Goal: Book appointment/travel/reservation

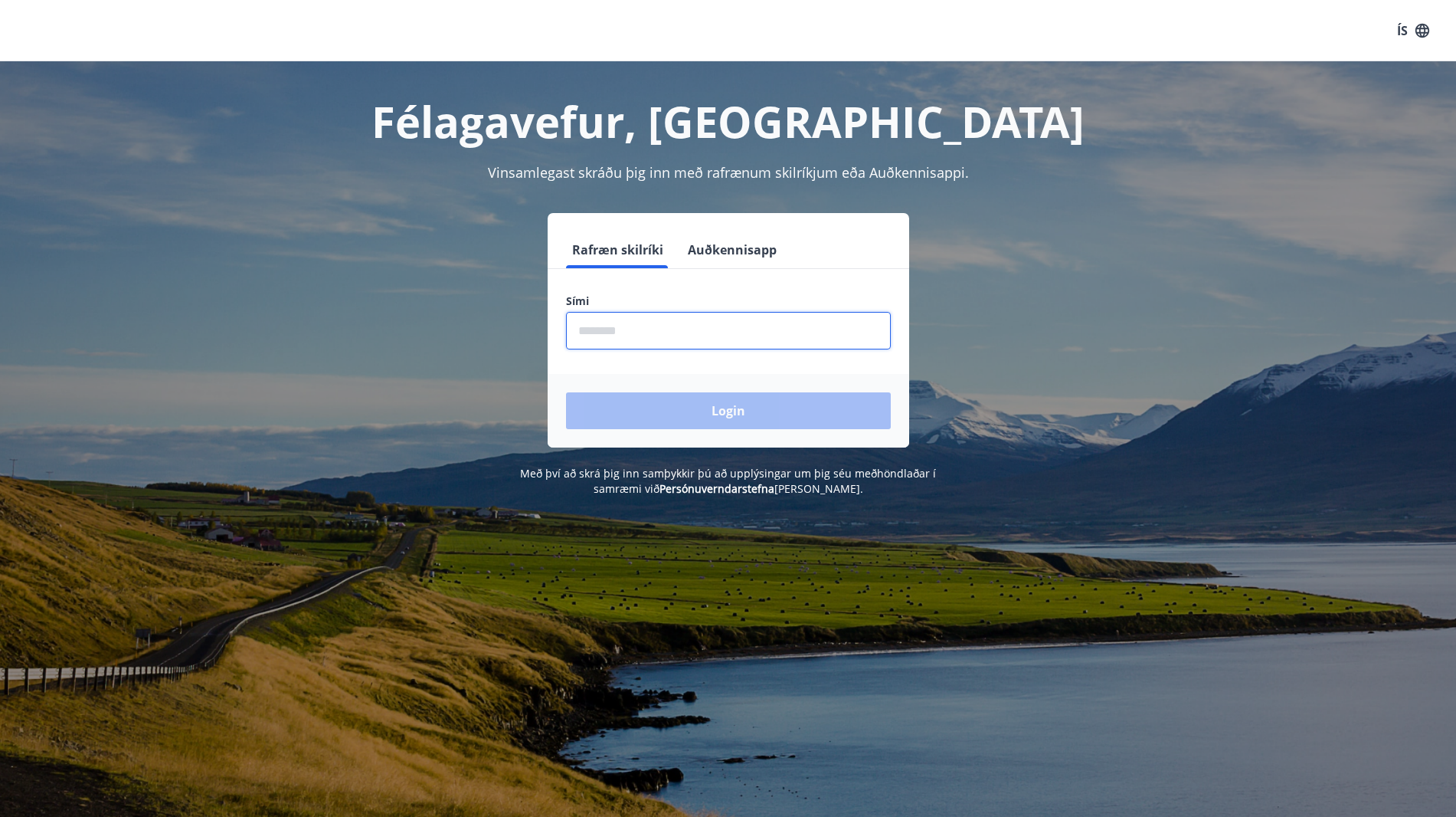
click at [614, 326] on input "phone" at bounding box center [728, 329] width 325 height 37
type input "********"
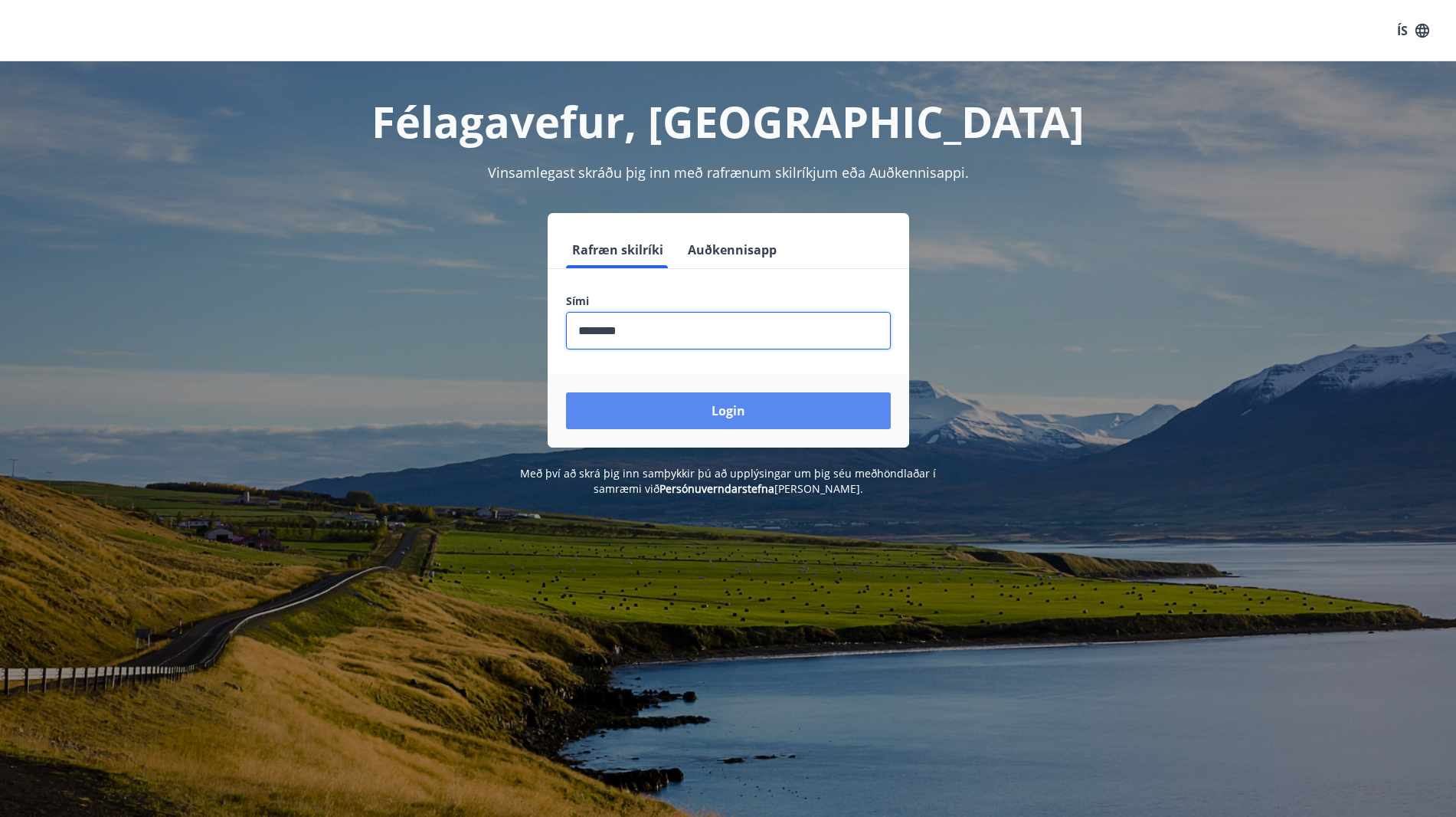
click at [746, 402] on button "Login" at bounding box center [728, 410] width 325 height 37
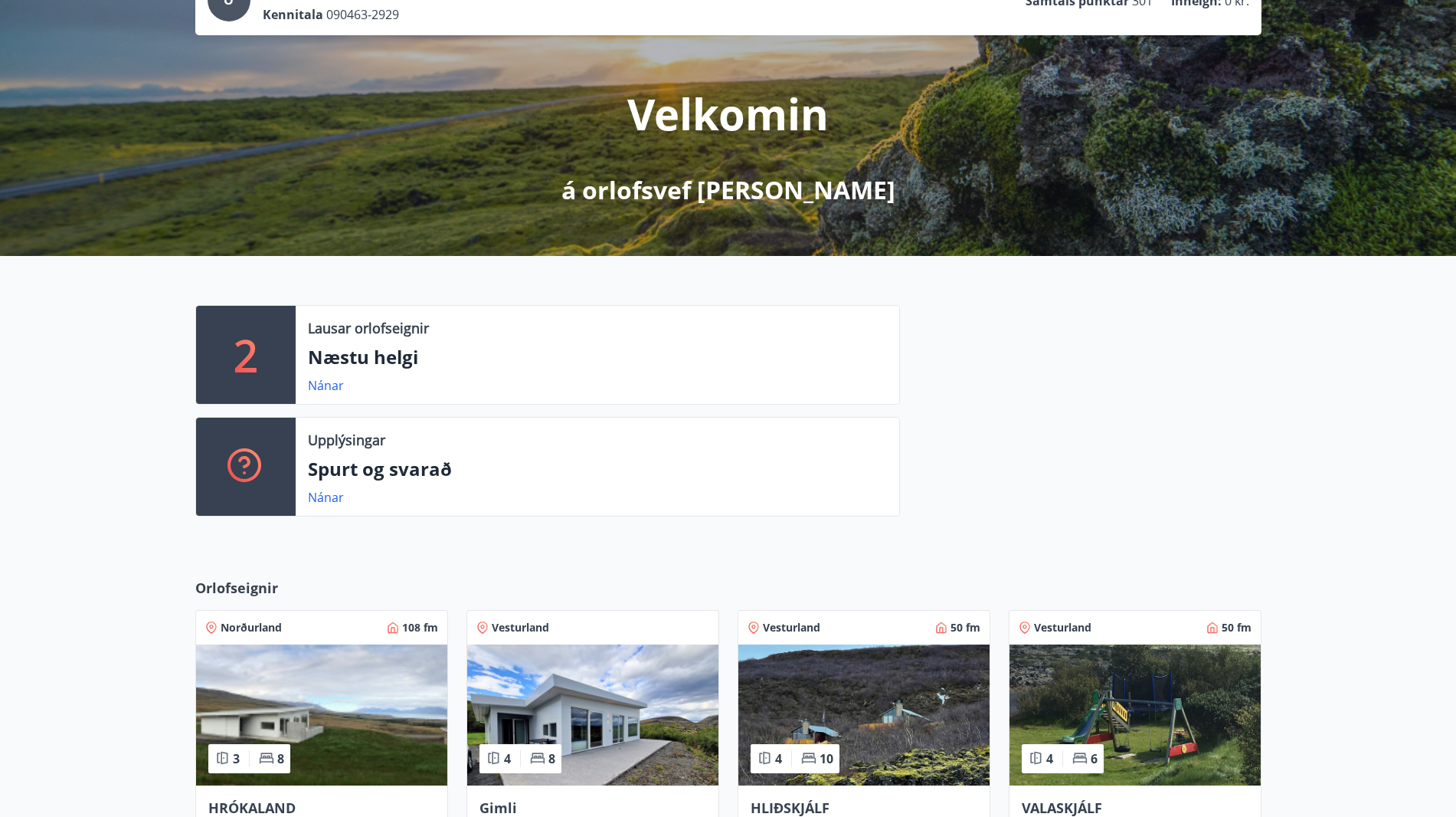
scroll to position [153, 0]
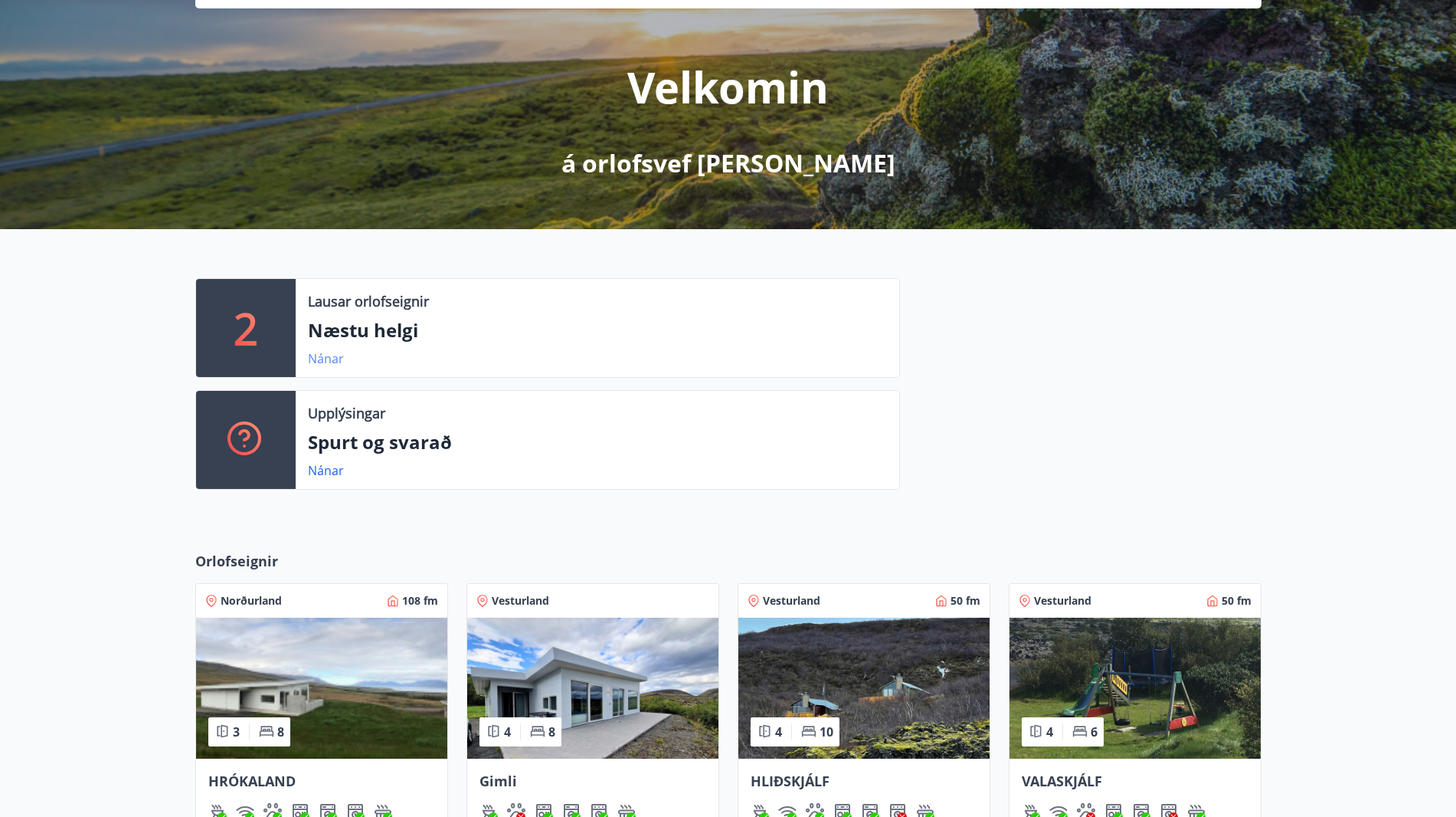
click at [326, 359] on link "Nánar" at bounding box center [325, 359] width 36 height 17
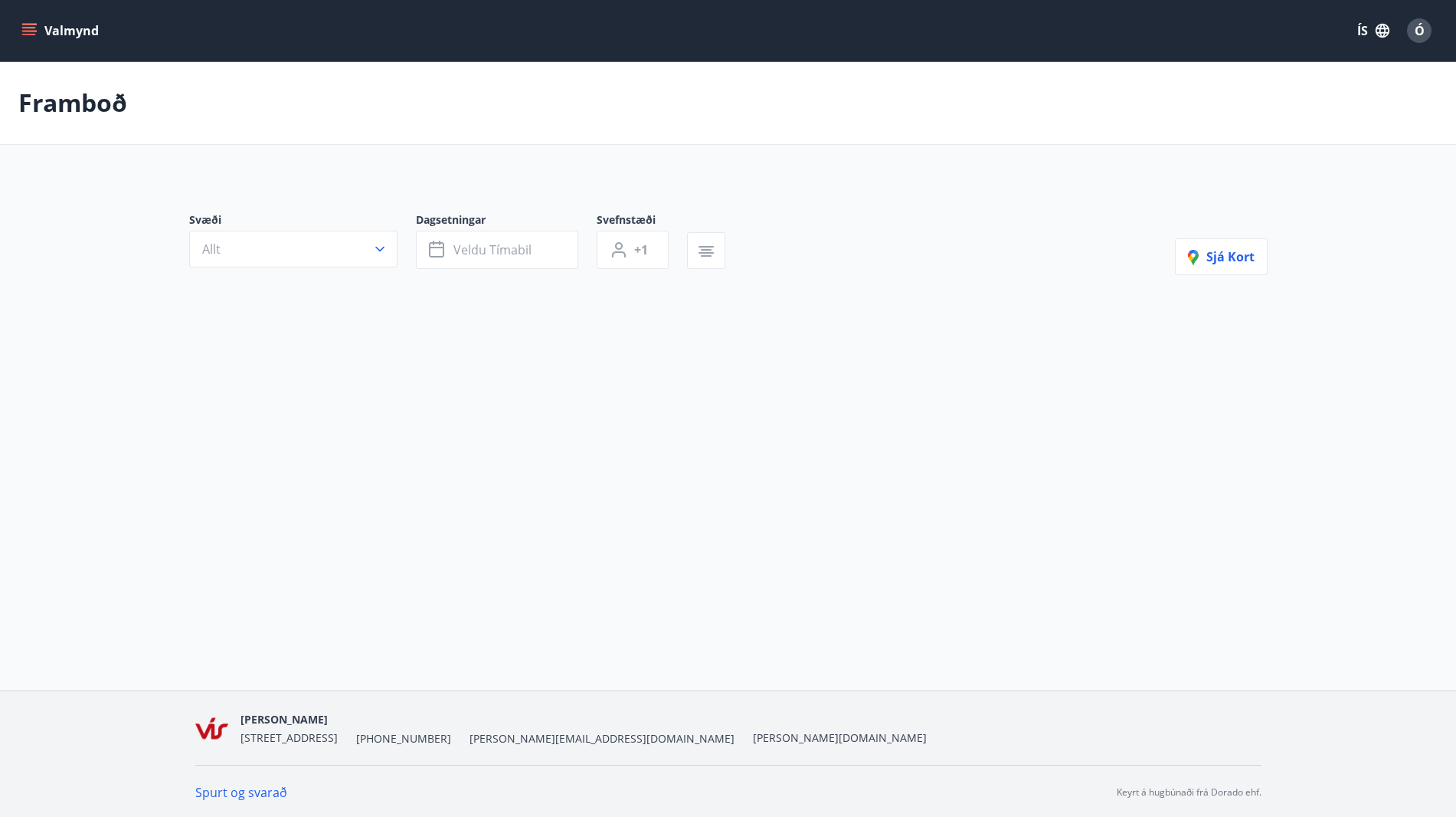
type input "*"
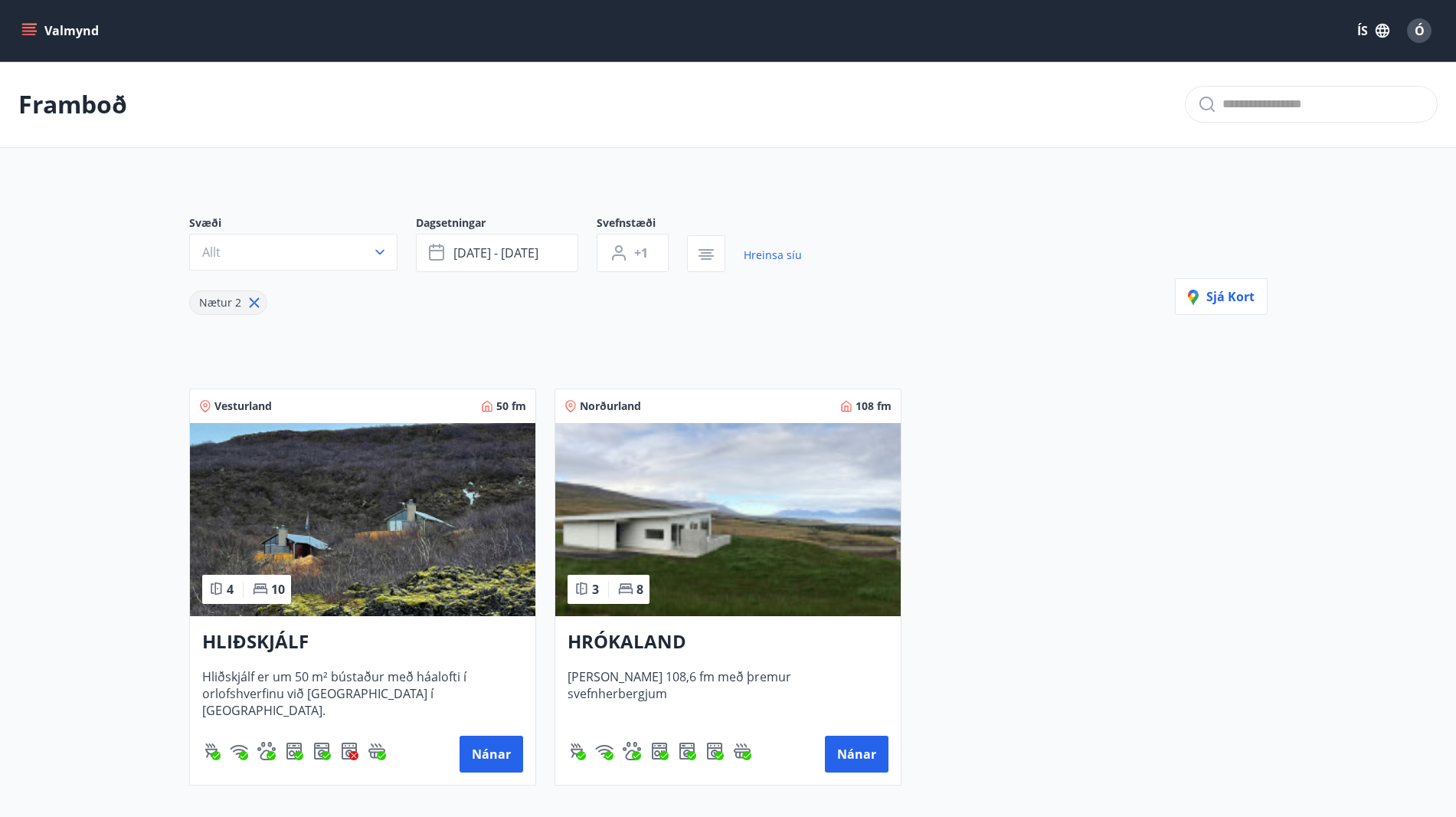
click at [719, 545] on img at bounding box center [727, 519] width 345 height 193
click at [482, 254] on span "[DATE] - [DATE]" at bounding box center [495, 253] width 85 height 17
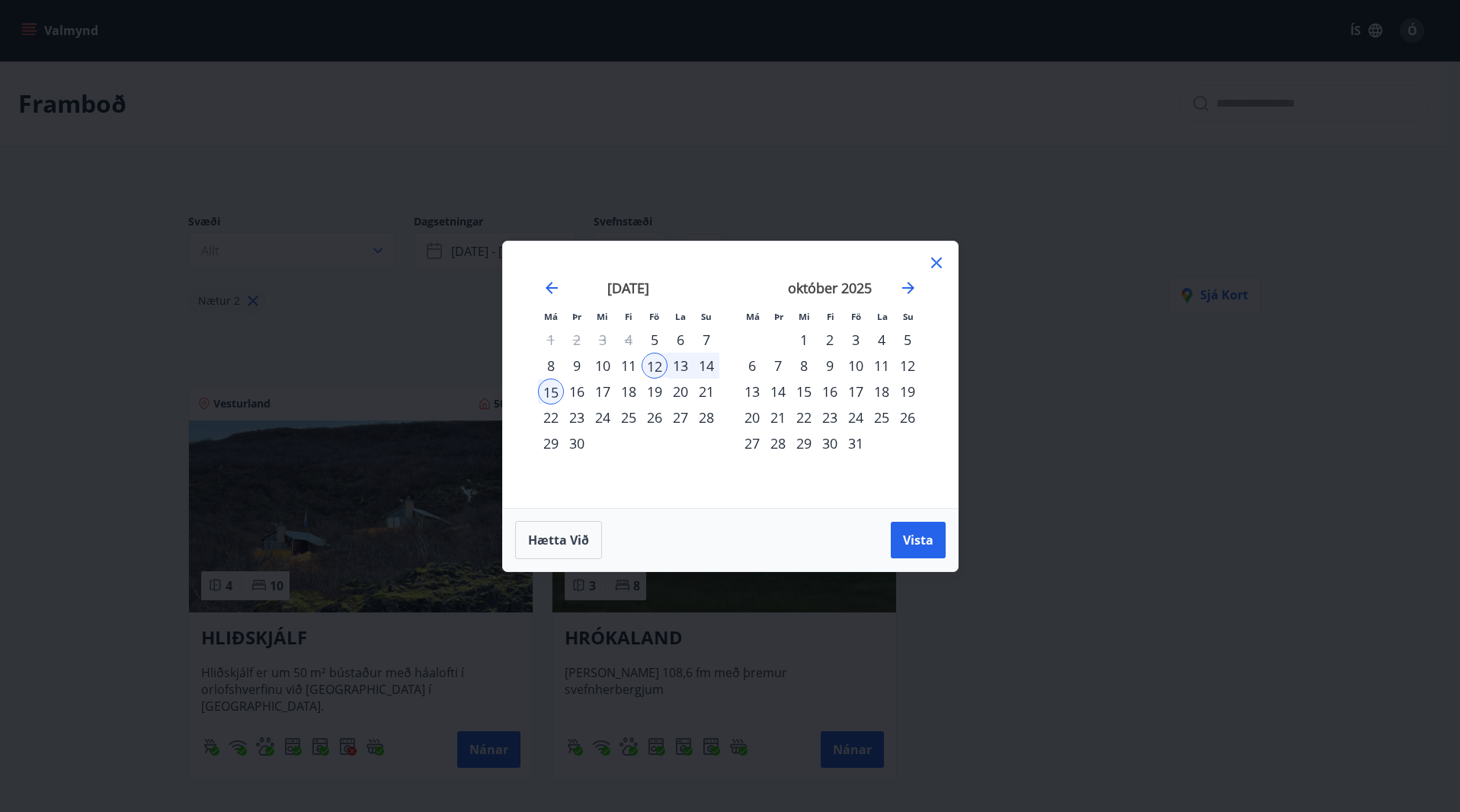
click at [858, 416] on div "24" at bounding box center [855, 416] width 26 height 26
click at [755, 445] on div "27" at bounding box center [751, 443] width 26 height 26
click at [925, 536] on span "Vista" at bounding box center [917, 540] width 30 height 17
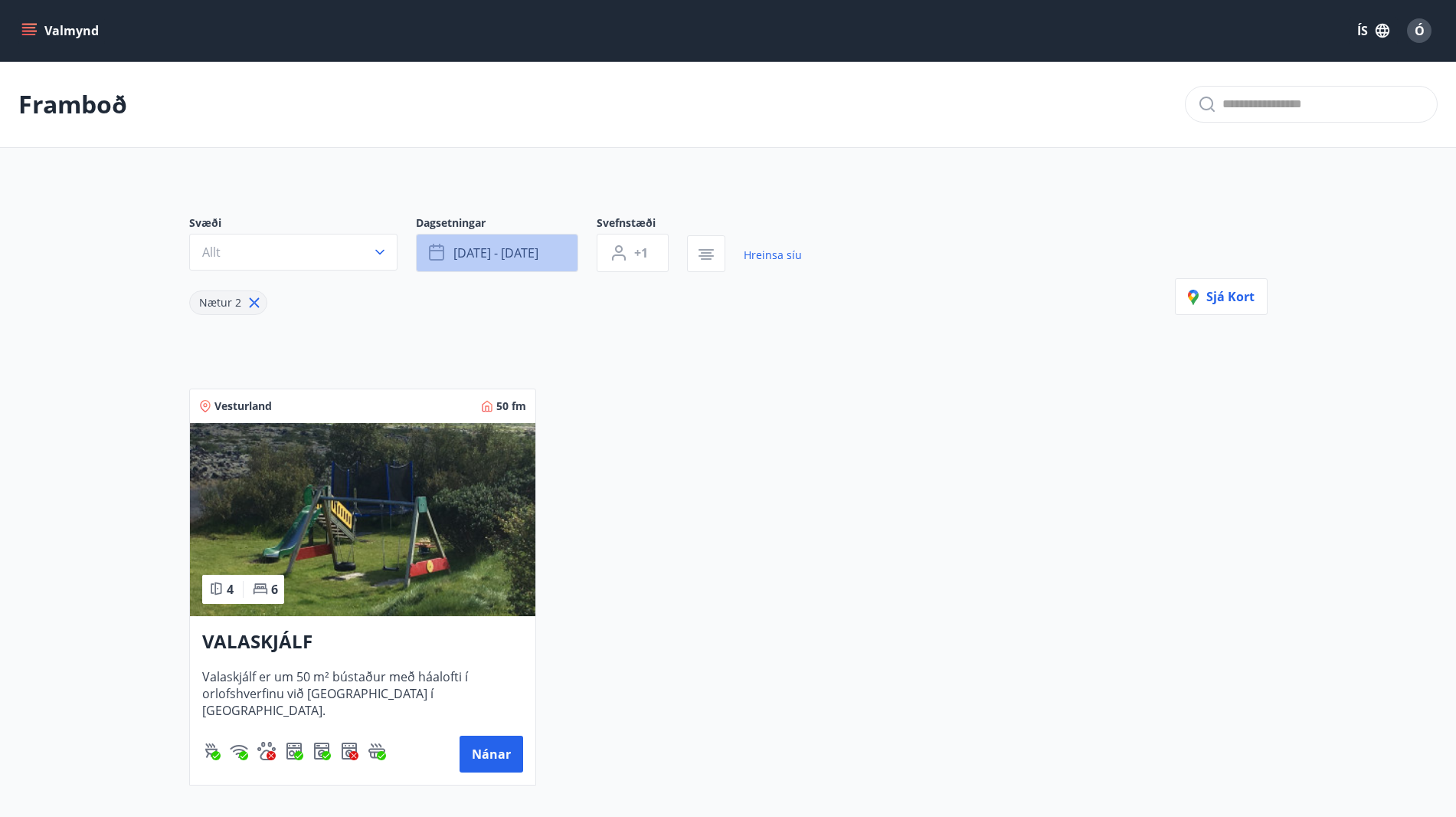
click at [559, 250] on button "[DATE] - [DATE]" at bounding box center [497, 252] width 163 height 38
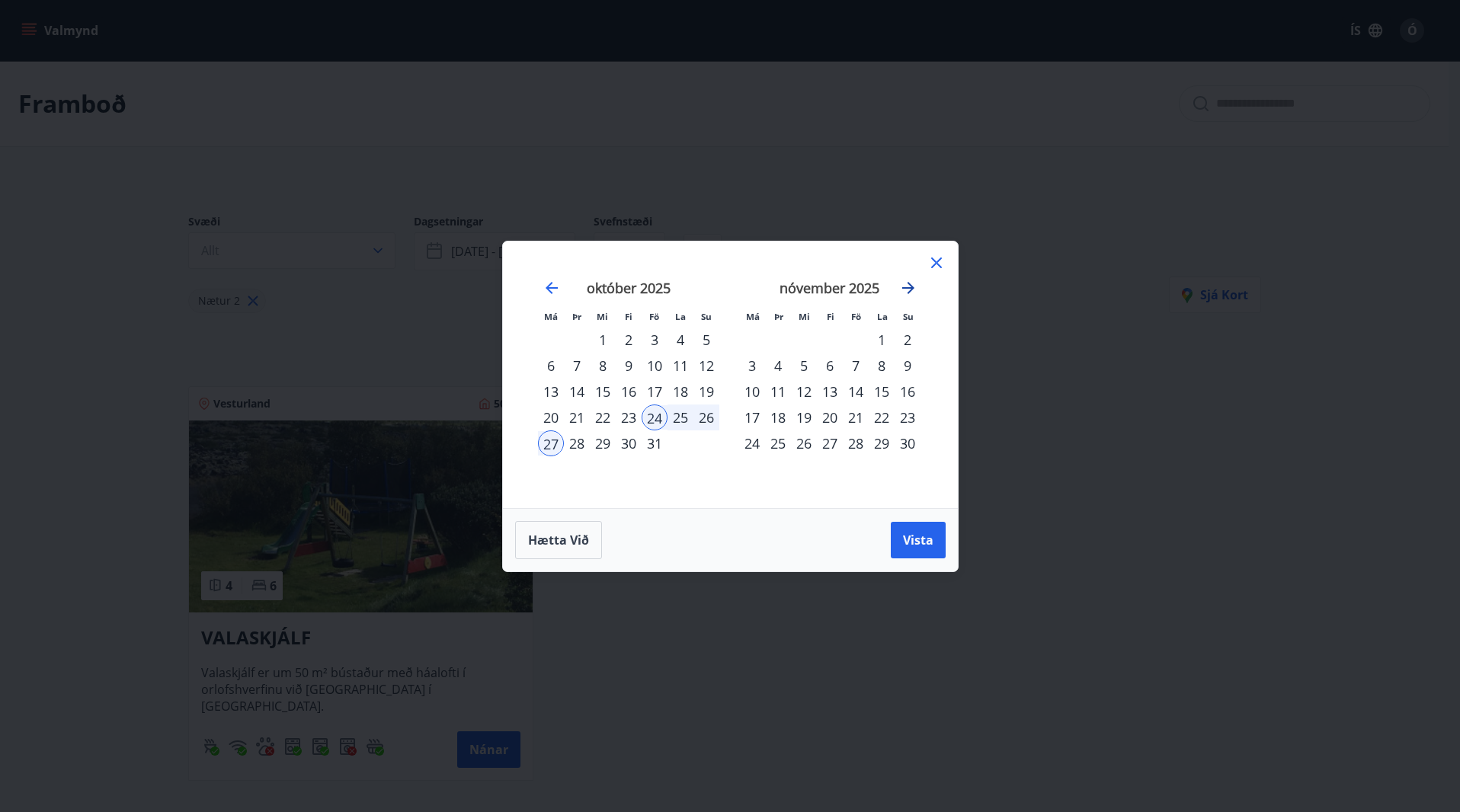
click at [912, 287] on icon "Move forward to switch to the next month." at bounding box center [908, 288] width 12 height 12
click at [683, 393] on div "20" at bounding box center [680, 391] width 26 height 26
click at [556, 442] on div "29" at bounding box center [550, 443] width 26 height 26
click at [910, 536] on span "Vista" at bounding box center [917, 540] width 30 height 17
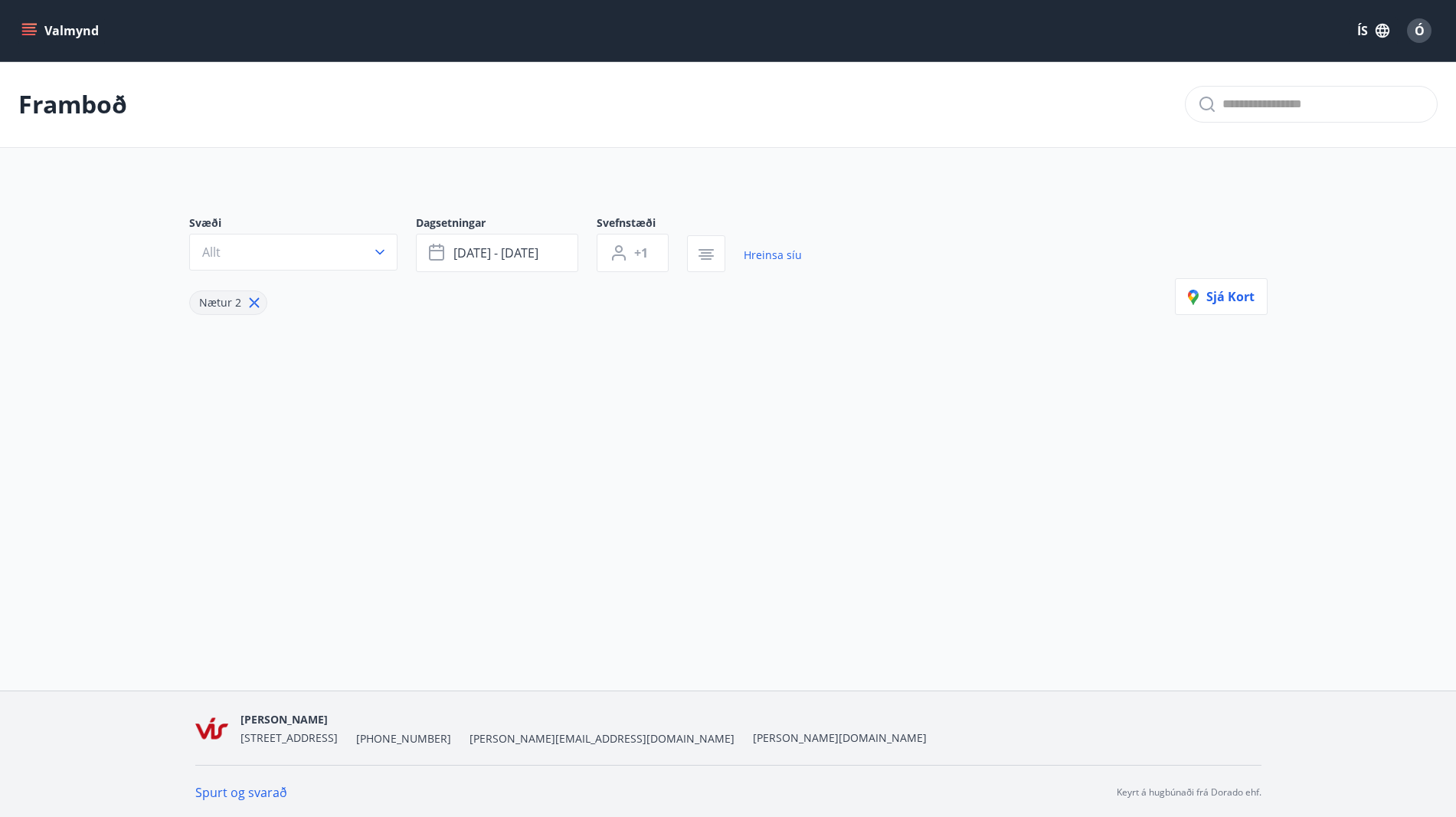
click at [845, 408] on div "Framboð Svæði Allt Dagsetningar [DATE] - [DATE] Svefnstæði +1 Hreinsa síu Nætur…" at bounding box center [728, 261] width 1456 height 401
click at [767, 249] on link "Hreinsa síu" at bounding box center [772, 254] width 58 height 33
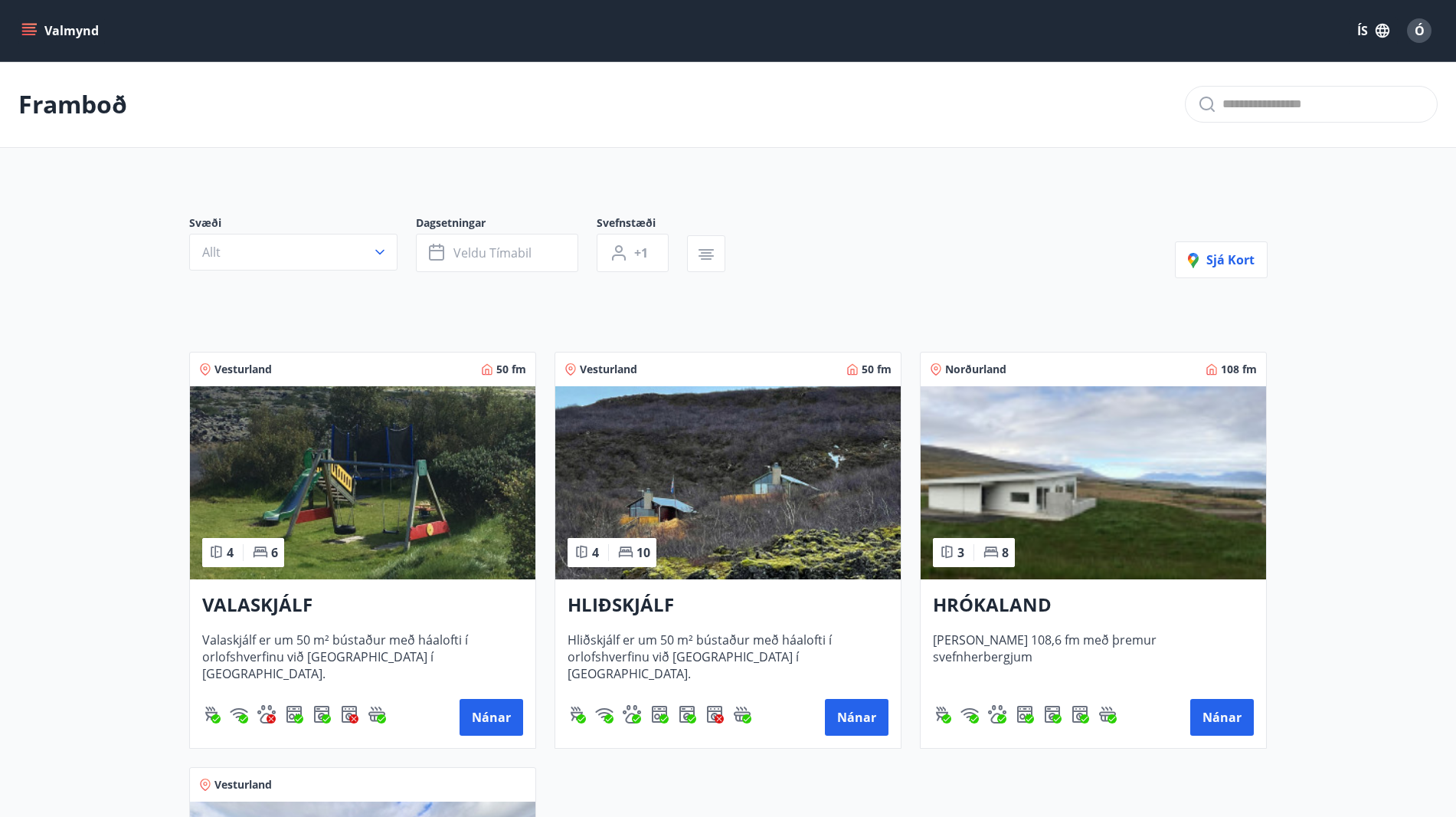
type input "*"
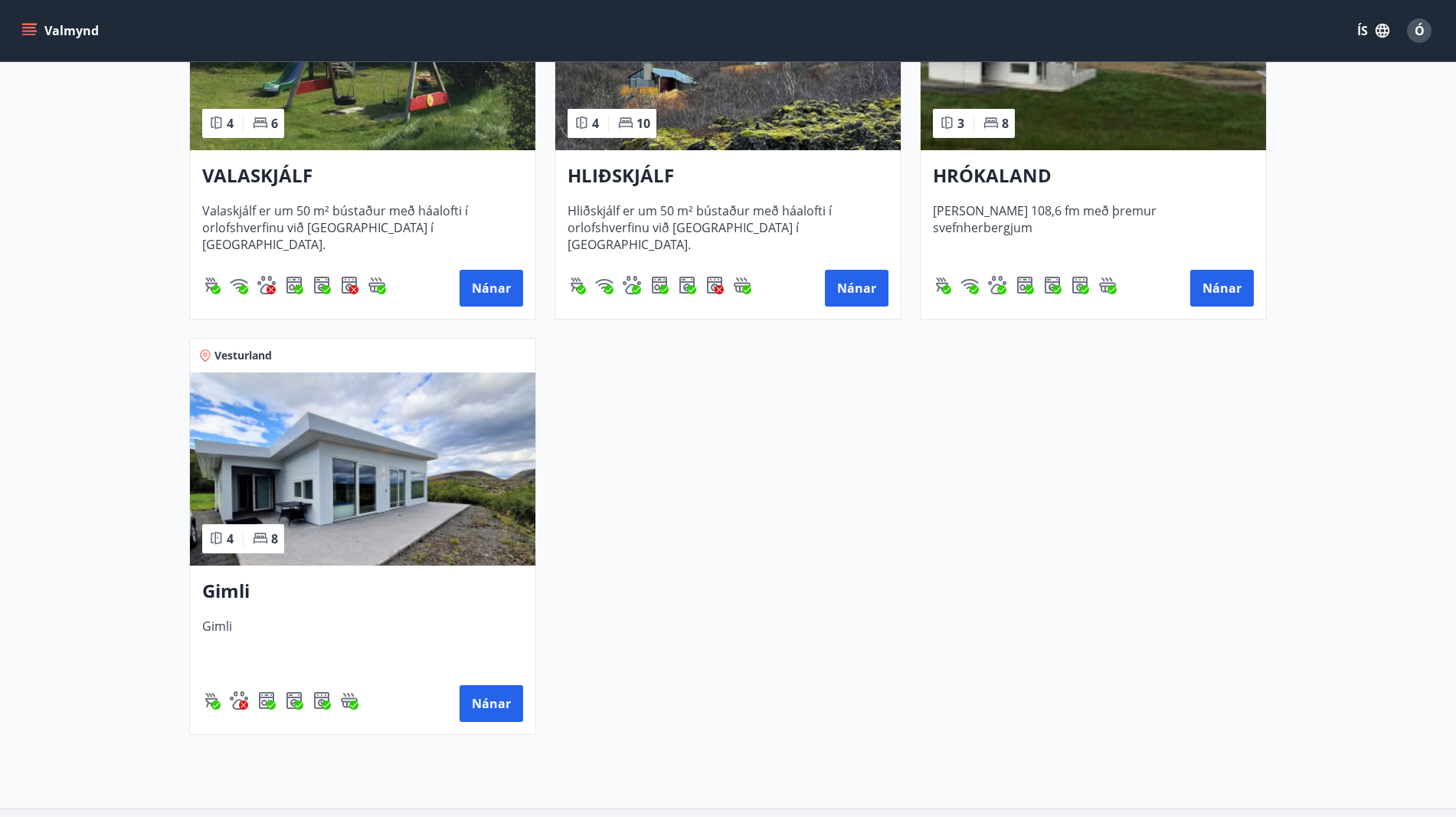
scroll to position [307, 0]
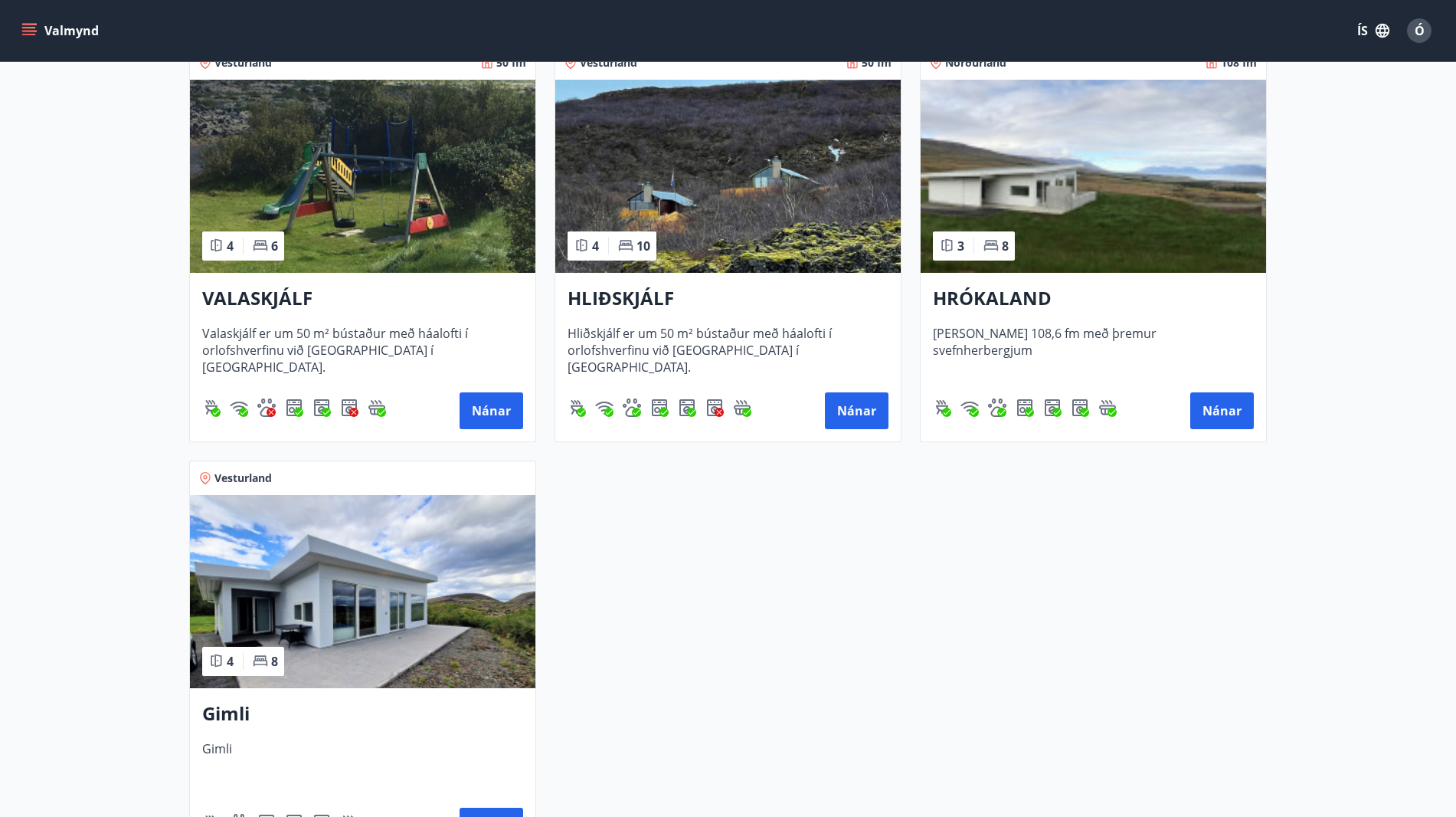
click at [1109, 209] on img at bounding box center [1092, 176] width 345 height 193
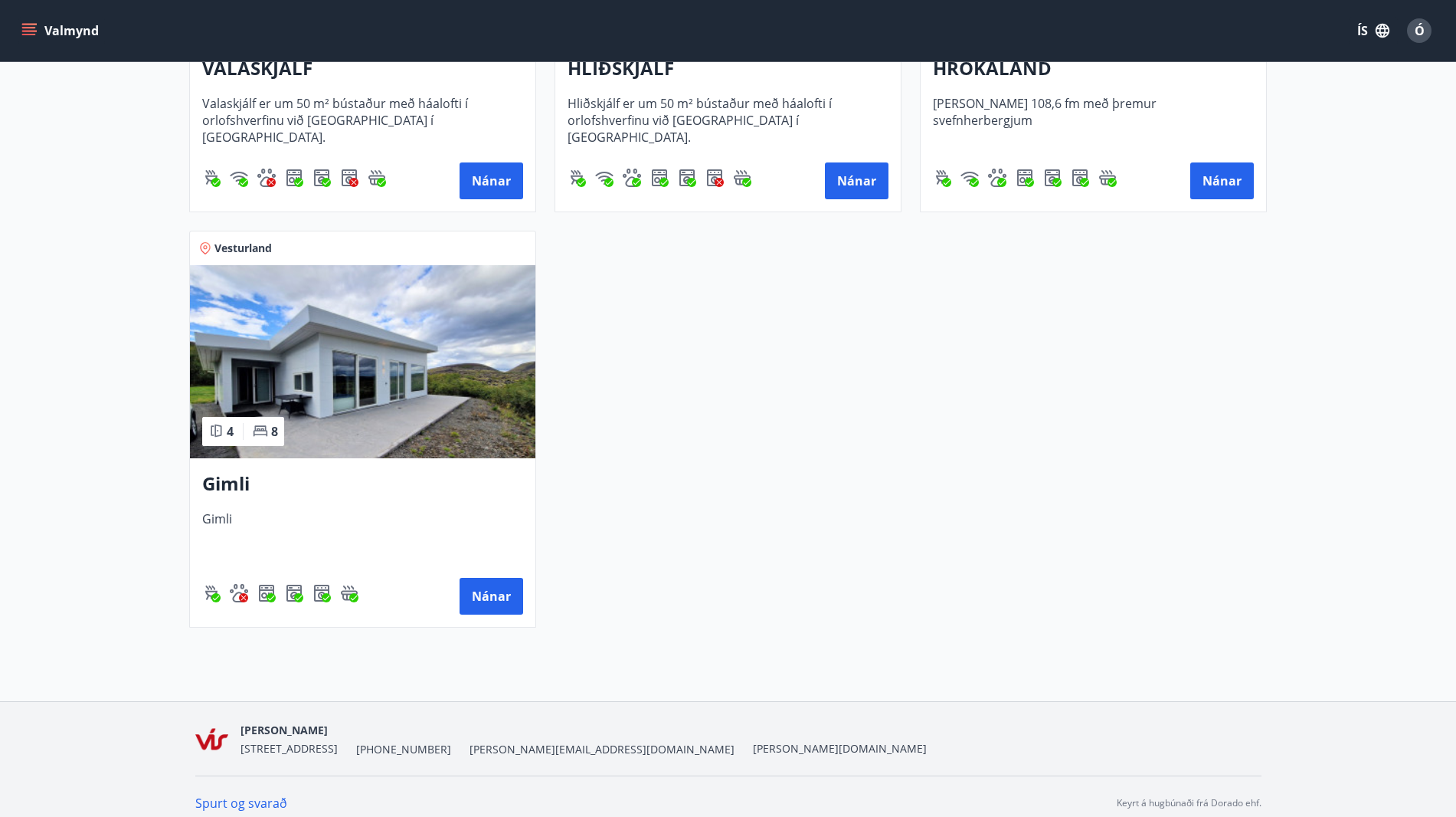
click at [379, 345] on img at bounding box center [363, 361] width 345 height 193
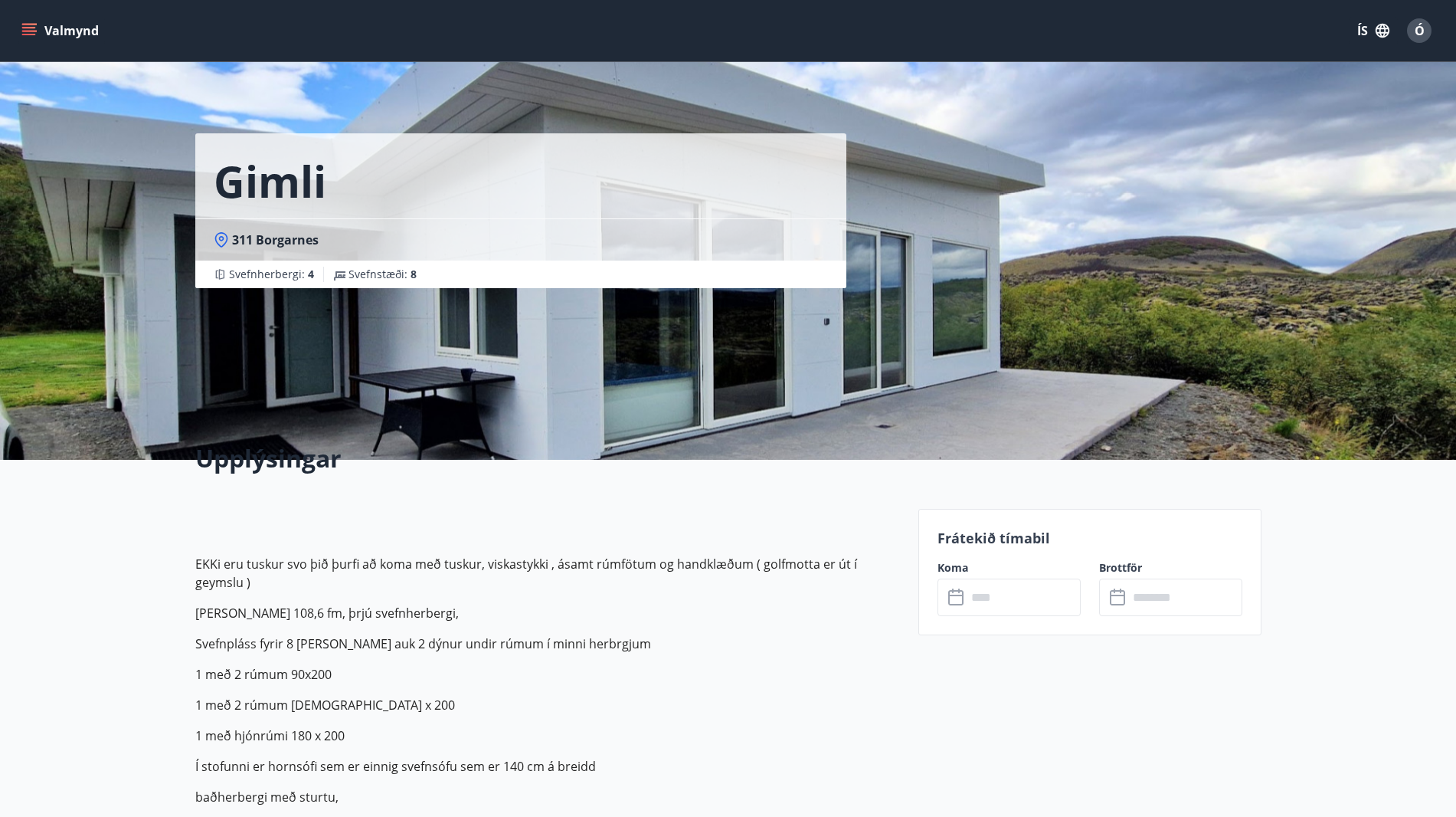
click at [1014, 596] on input "text" at bounding box center [1023, 596] width 114 height 37
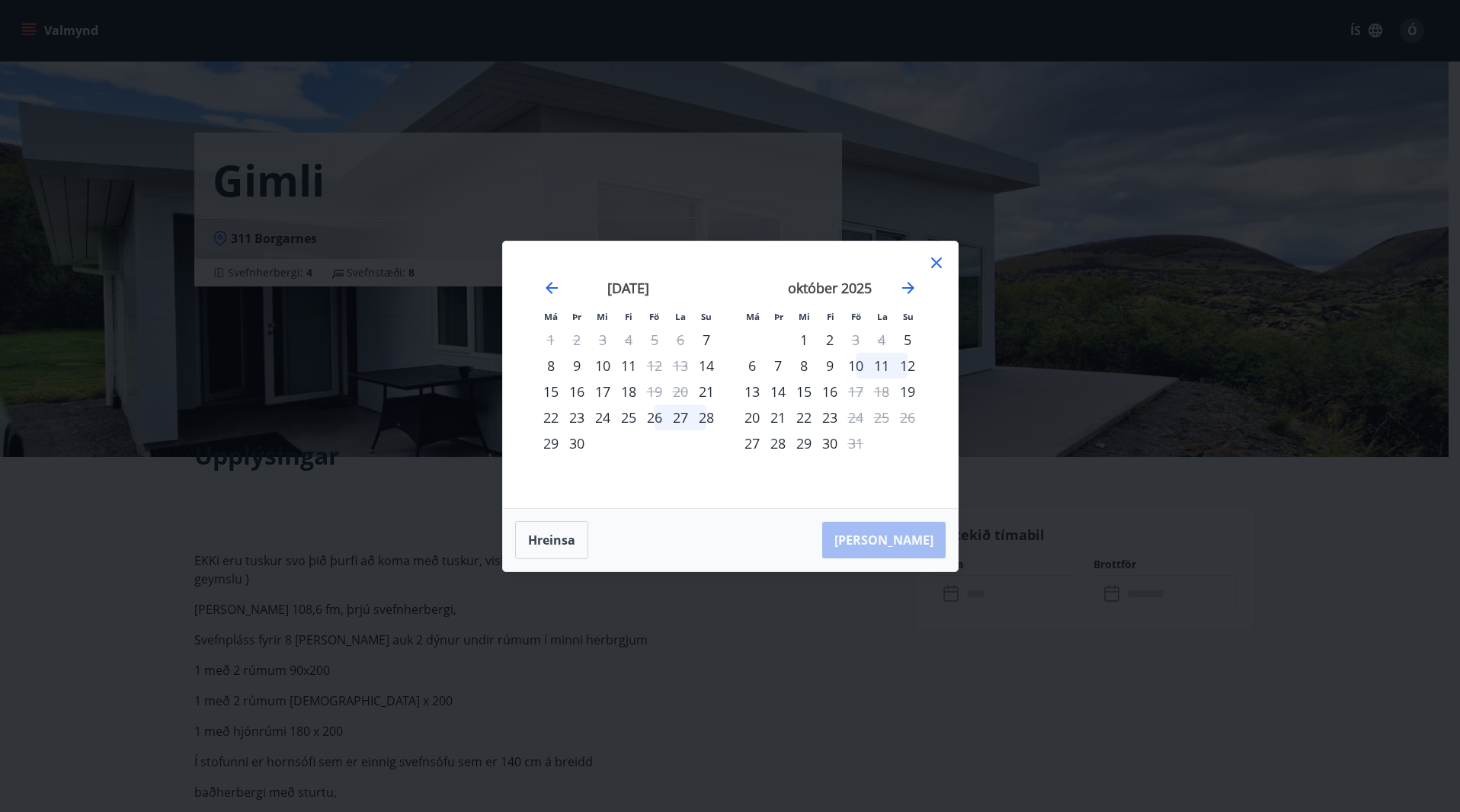
click at [677, 482] on div "[DATE] 1 2 3 4 5 6 7 8 9 10 11 12 13 14 15 16 17 18 19 20 21 22 23 24 25 26 27 …" at bounding box center [629, 384] width 201 height 250
click at [911, 290] on icon "Move forward to switch to the next month." at bounding box center [908, 288] width 12 height 12
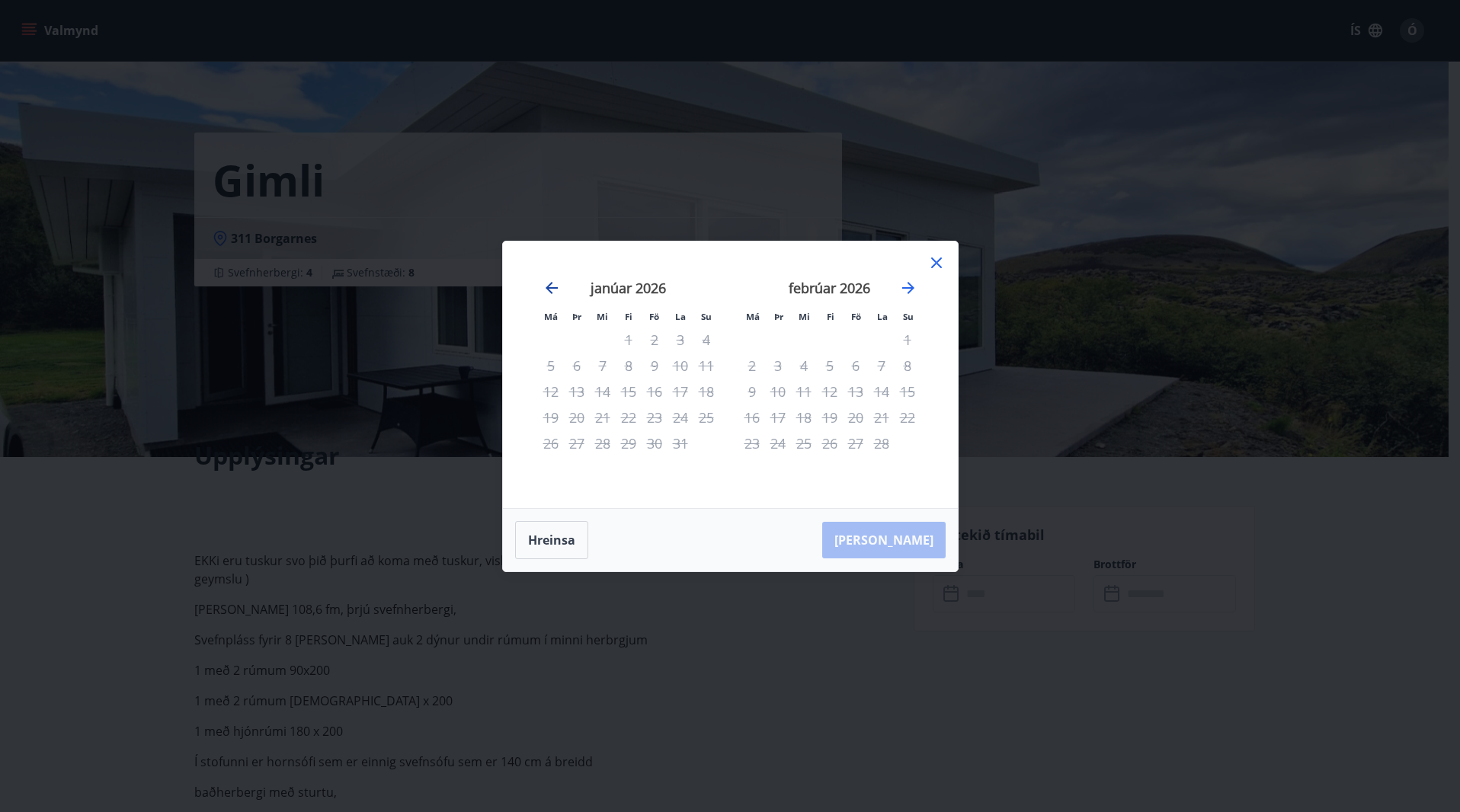
click at [552, 285] on icon "Move backward to switch to the previous month." at bounding box center [551, 287] width 18 height 18
click at [552, 284] on icon "Move backward to switch to the previous month." at bounding box center [551, 287] width 18 height 18
click at [936, 261] on icon at bounding box center [935, 262] width 10 height 10
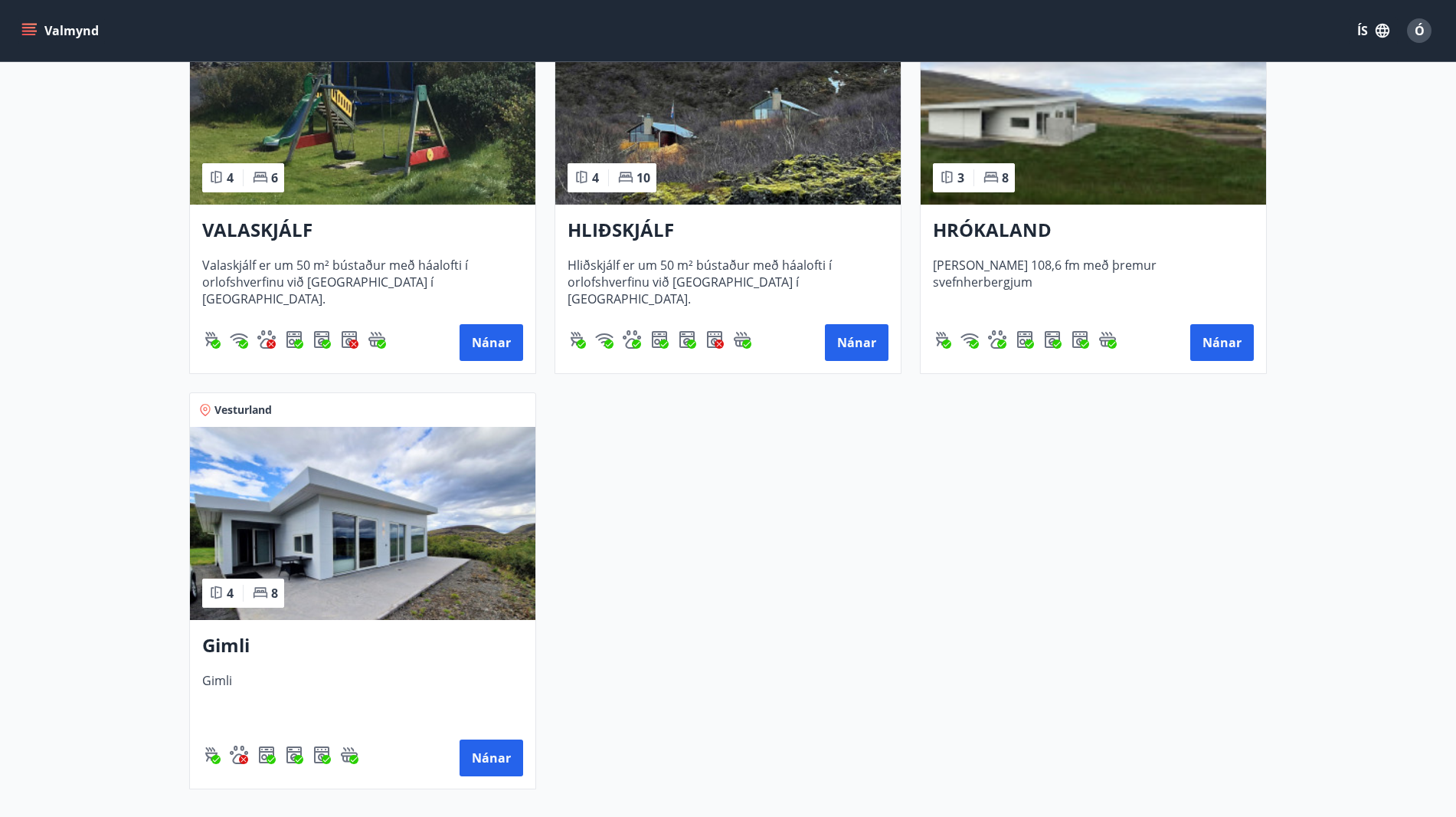
scroll to position [383, 0]
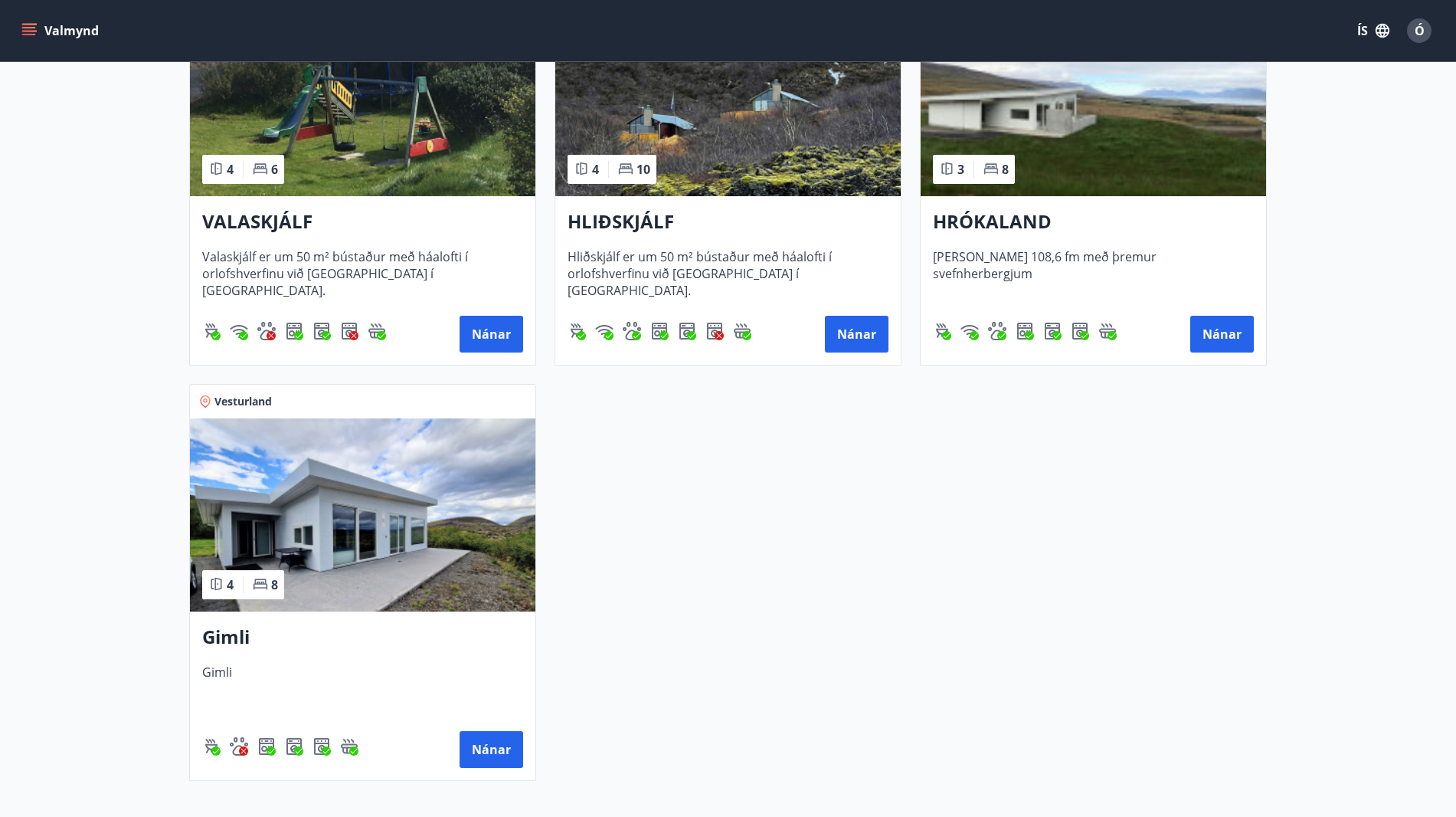
click at [409, 567] on img at bounding box center [363, 514] width 345 height 193
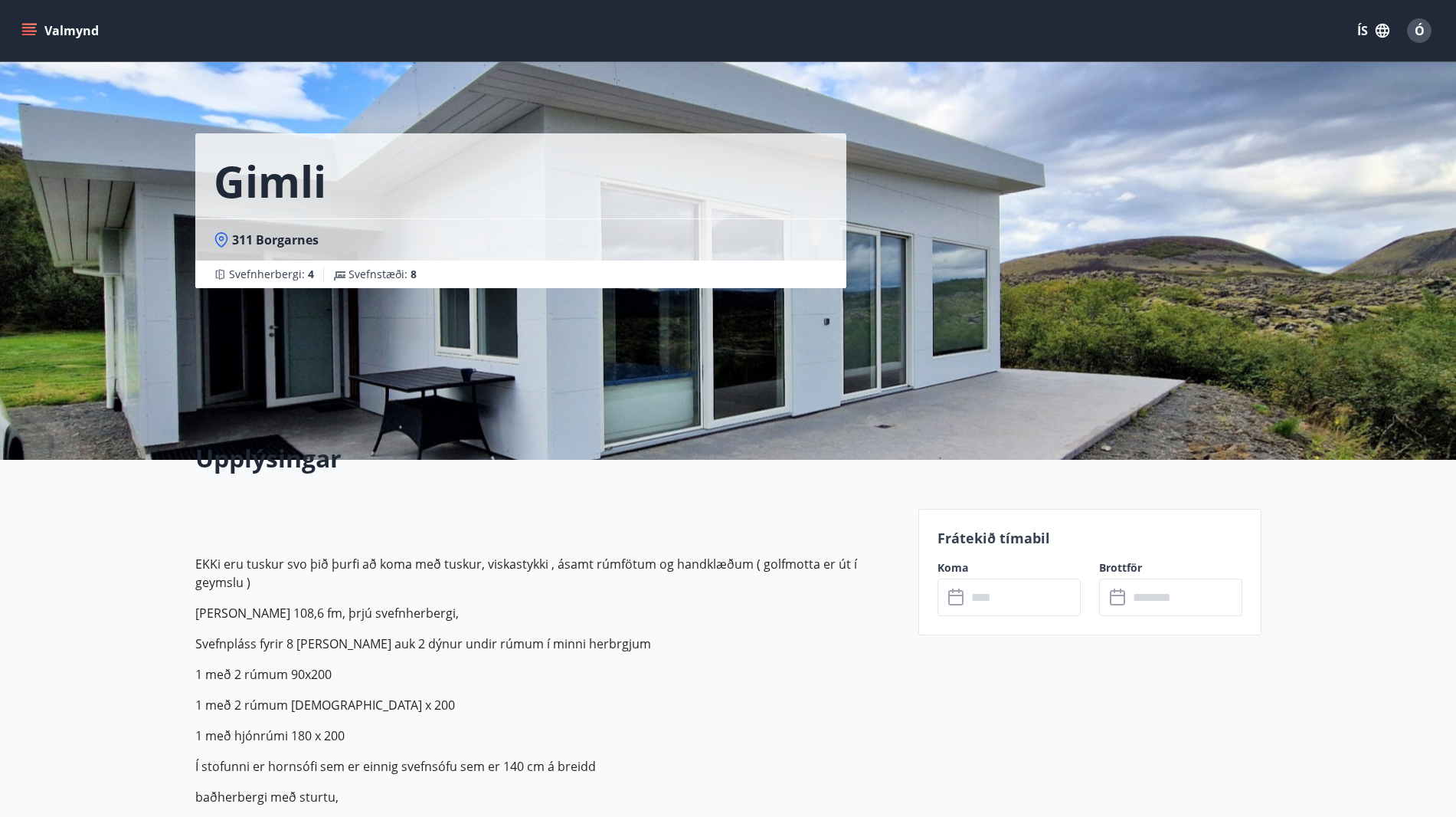
click at [1010, 597] on input "text" at bounding box center [1023, 596] width 114 height 37
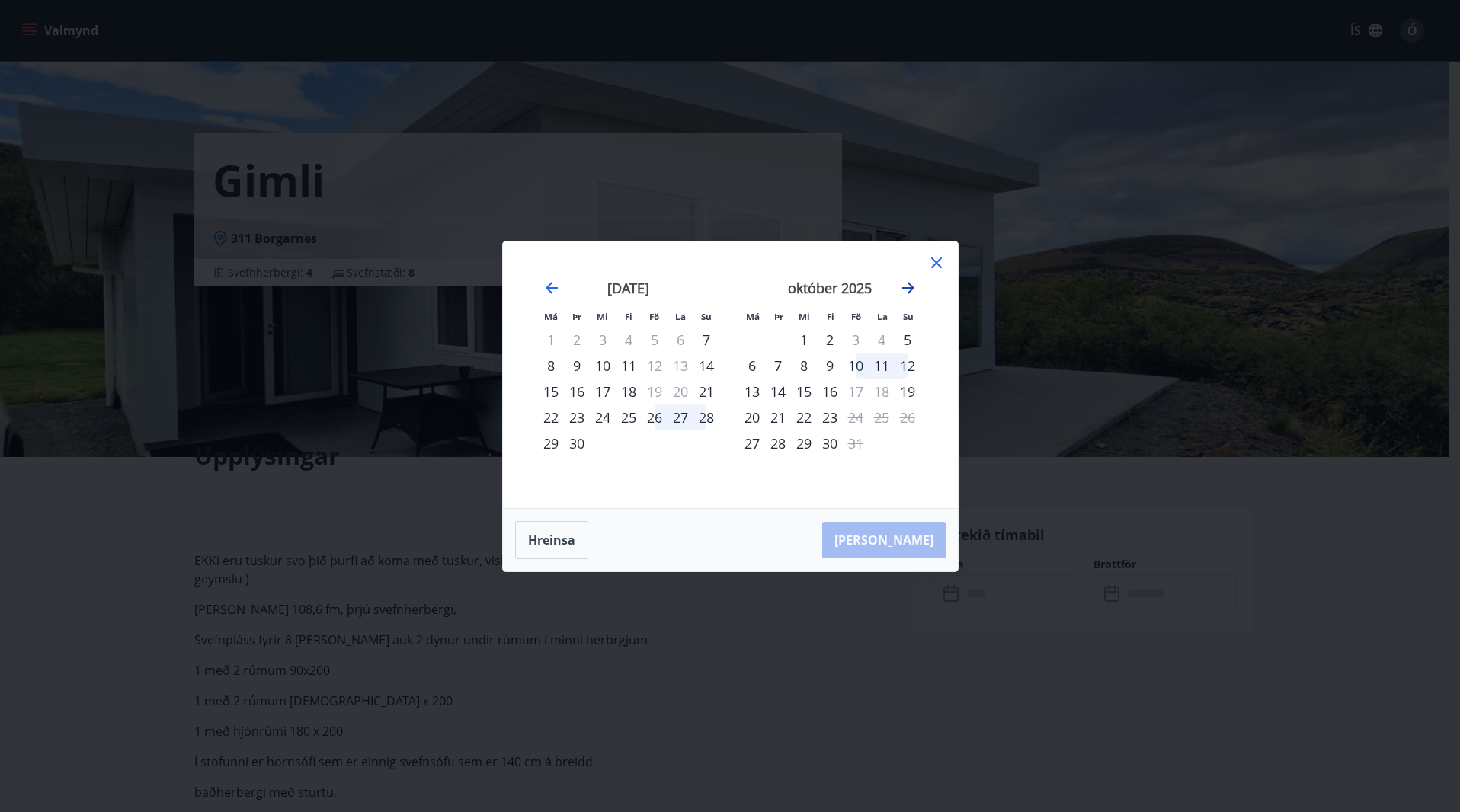
click at [914, 286] on icon "Move forward to switch to the next month." at bounding box center [907, 287] width 18 height 18
click at [545, 291] on icon "Move backward to switch to the previous month." at bounding box center [551, 287] width 18 height 18
click at [941, 254] on icon at bounding box center [935, 262] width 18 height 18
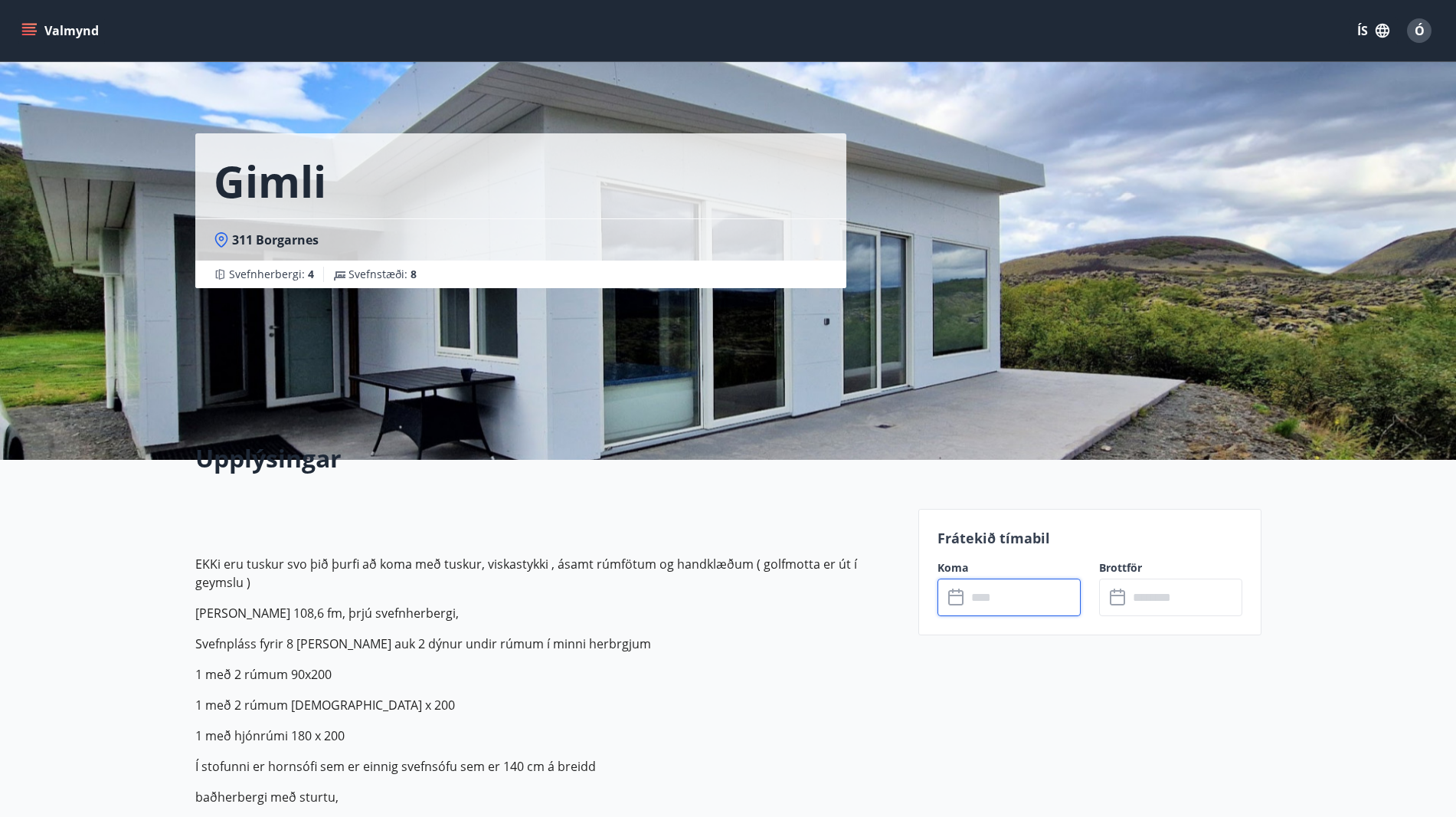
drag, startPoint x: 838, startPoint y: 736, endPoint x: 833, endPoint y: 707, distance: 29.4
click at [835, 720] on p "EKKi eru tuskur svo þið þurfi að koma með tuskur, viskastykki , ásamt rúmfötum …" at bounding box center [547, 827] width 704 height 668
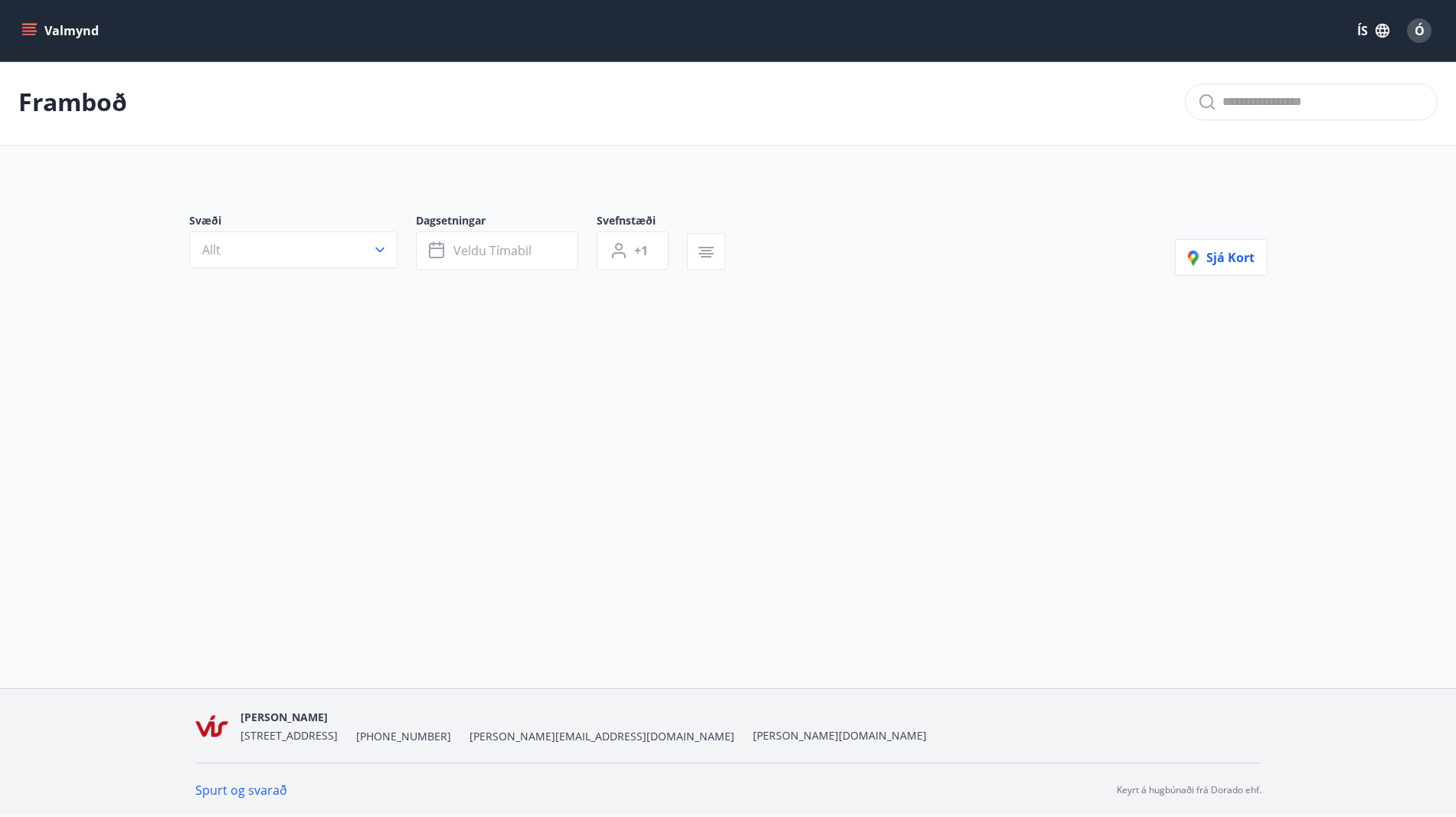
type input "*"
